Goal: Task Accomplishment & Management: Use online tool/utility

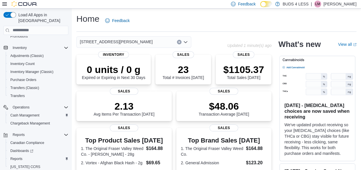
scroll to position [115, 0]
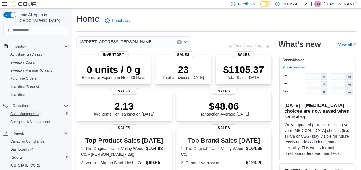
click at [29, 112] on span "Cash Management" at bounding box center [24, 114] width 29 height 5
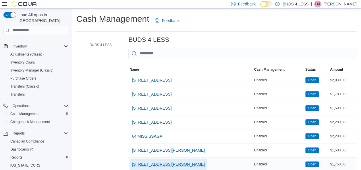
click at [166, 165] on span "7500 LUNDY'S LANE UNIT C14-E" at bounding box center [168, 165] width 73 height 6
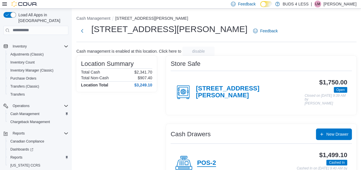
click at [208, 160] on h4 "POS-2" at bounding box center [206, 163] width 19 height 7
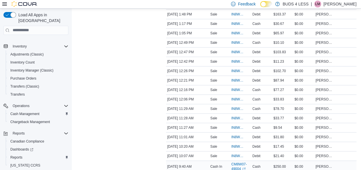
scroll to position [225, 0]
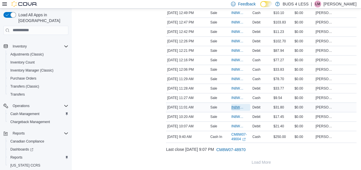
click at [241, 105] on span "IN8W07-713210" at bounding box center [237, 107] width 13 height 5
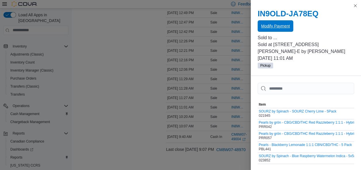
click at [288, 30] on span "Modify Payment" at bounding box center [275, 25] width 29 height 11
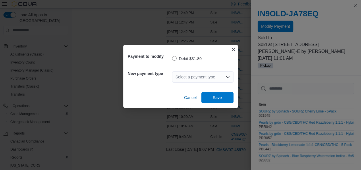
click at [195, 79] on div "Select a payment type" at bounding box center [202, 76] width 61 height 11
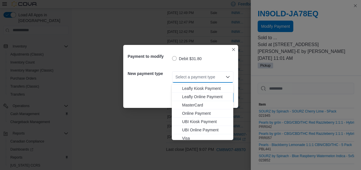
scroll to position [76, 0]
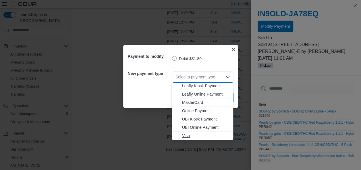
click at [191, 133] on span "Visa" at bounding box center [206, 136] width 48 height 6
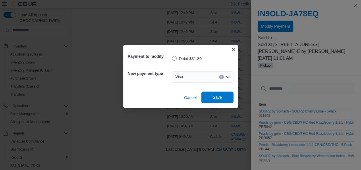
click at [211, 94] on span "Save" at bounding box center [217, 97] width 25 height 11
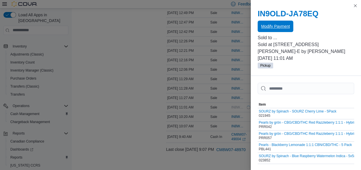
scroll to position [0, 0]
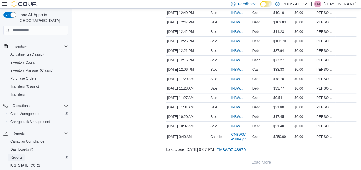
click at [17, 156] on span "Reports" at bounding box center [16, 158] width 12 height 5
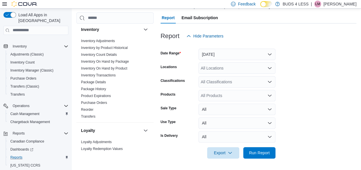
scroll to position [182, 0]
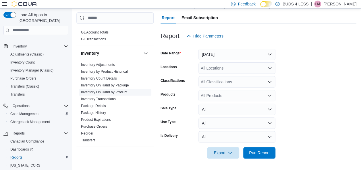
click at [108, 90] on link "Inventory On Hand by Product" at bounding box center [104, 92] width 46 height 4
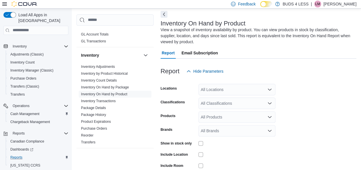
scroll to position [25, 0]
click at [224, 85] on div "All Locations" at bounding box center [236, 89] width 77 height 11
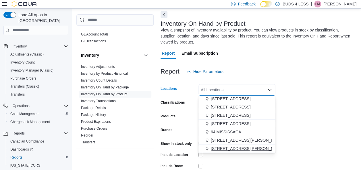
click at [237, 147] on span "7500 LUNDY'S LANE UNIT C14-E" at bounding box center [247, 149] width 73 height 6
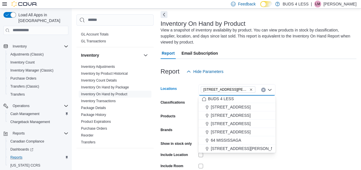
scroll to position [1, 0]
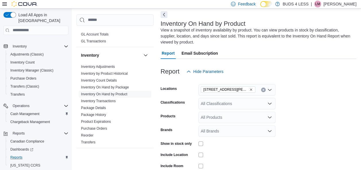
click at [345, 114] on form "Locations 7500 LUNDY'S LANE UNIT C14-E Classifications All Classifications Prod…" at bounding box center [258, 137] width 196 height 121
click at [232, 106] on div "All Classifications" at bounding box center [236, 103] width 77 height 11
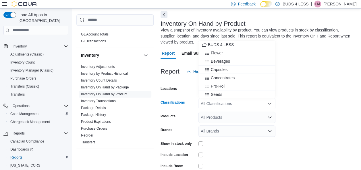
click at [225, 54] on div "Flower" at bounding box center [237, 53] width 70 height 6
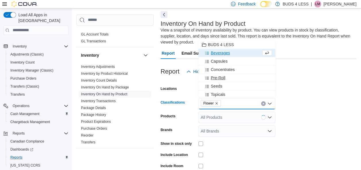
click at [227, 78] on div "Pre-Roll" at bounding box center [237, 78] width 70 height 6
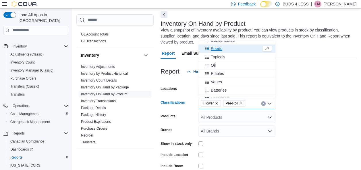
scroll to position [27, 0]
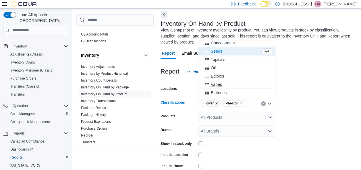
click at [227, 82] on div "Vapes" at bounding box center [237, 85] width 70 height 6
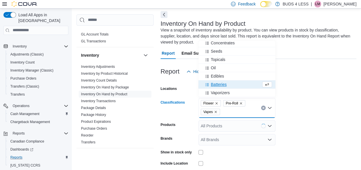
click at [290, 88] on form "Locations 7500 LUNDY'S LANE UNIT C14-E Classifications Flower Pre-Roll Vapes Co…" at bounding box center [258, 141] width 196 height 129
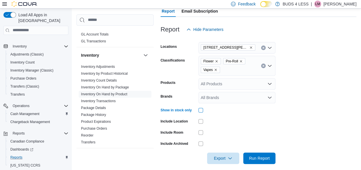
scroll to position [73, 0]
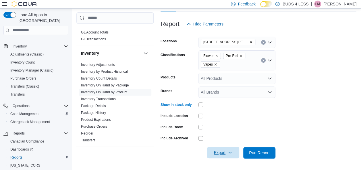
click at [226, 149] on span "Export" at bounding box center [222, 152] width 25 height 11
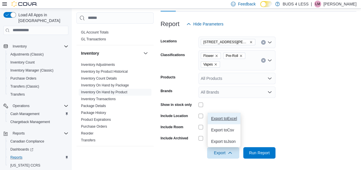
click at [222, 120] on span "Export to Excel" at bounding box center [224, 118] width 26 height 5
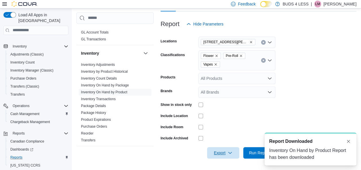
scroll to position [0, 0]
